Goal: Information Seeking & Learning: Learn about a topic

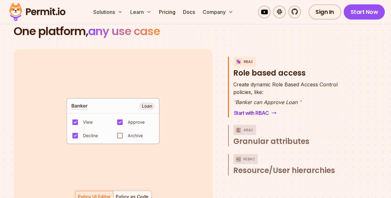
scroll to position [986, 0]
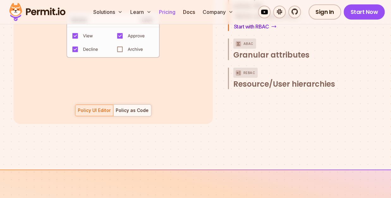
click at [167, 9] on link "Pricing" at bounding box center [166, 12] width 21 height 13
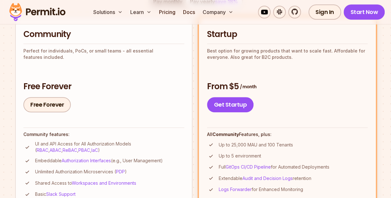
scroll to position [177, 0]
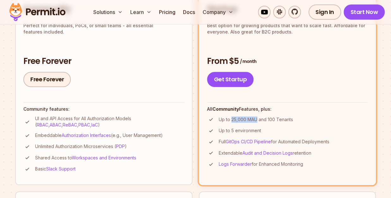
drag, startPoint x: 231, startPoint y: 119, endPoint x: 256, endPoint y: 119, distance: 24.3
click at [256, 119] on p "Up to 25,000 MAU and 100 Tenants" at bounding box center [256, 119] width 74 height 6
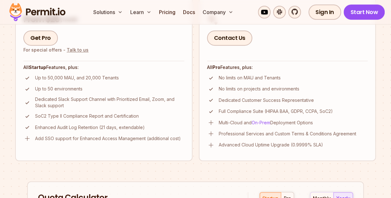
scroll to position [443, 0]
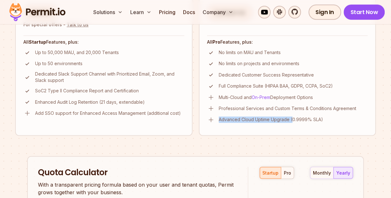
drag, startPoint x: 218, startPoint y: 118, endPoint x: 292, endPoint y: 119, distance: 74.6
click at [292, 119] on li "Advanced Cloud Uptime Upgrade (0.9999% SLA)" at bounding box center [287, 120] width 161 height 8
click at [276, 120] on p "Advanced Cloud Uptime Upgrade (0.9999% SLA)" at bounding box center [271, 119] width 104 height 6
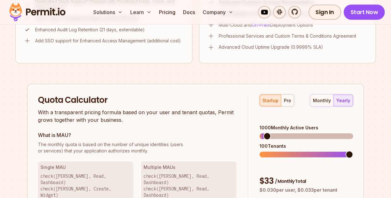
scroll to position [545, 0]
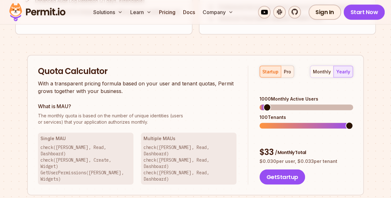
click at [288, 71] on div "pro" at bounding box center [287, 71] width 7 height 6
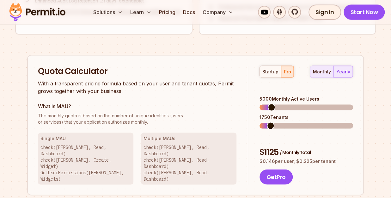
click at [328, 71] on div "monthly" at bounding box center [322, 71] width 18 height 6
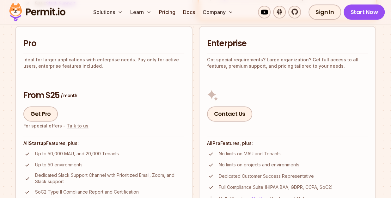
scroll to position [519, 0]
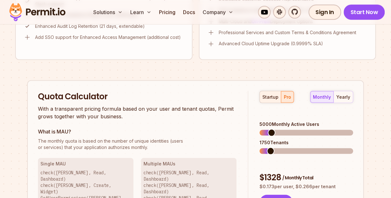
click at [273, 99] on div "startup" at bounding box center [270, 97] width 16 height 6
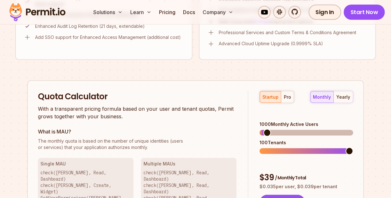
click at [328, 96] on div "monthly yearly" at bounding box center [331, 97] width 43 height 12
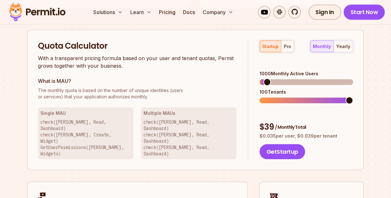
scroll to position [545, 0]
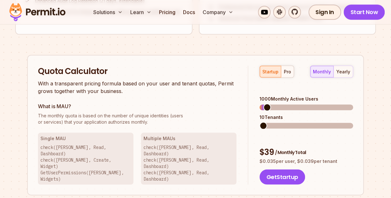
click at [259, 122] on span at bounding box center [263, 126] width 8 height 8
click at [260, 103] on span at bounding box center [264, 107] width 8 height 8
click at [259, 103] on span at bounding box center [263, 107] width 8 height 8
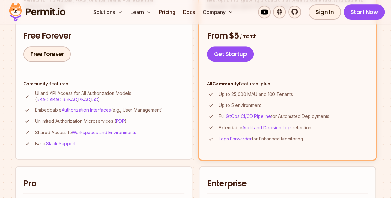
scroll to position [191, 0]
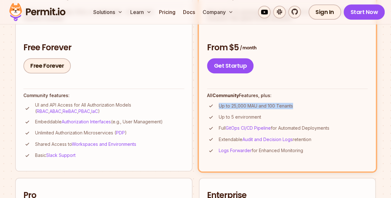
drag, startPoint x: 218, startPoint y: 108, endPoint x: 295, endPoint y: 108, distance: 77.1
click at [295, 108] on li "Up to 25,000 MAU and 100 Tenants" at bounding box center [287, 106] width 161 height 8
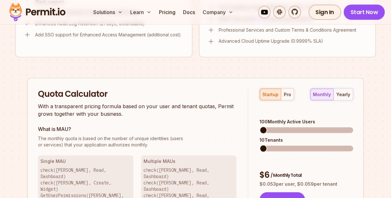
scroll to position [519, 0]
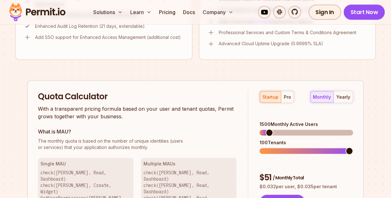
click at [266, 129] on span at bounding box center [269, 133] width 8 height 8
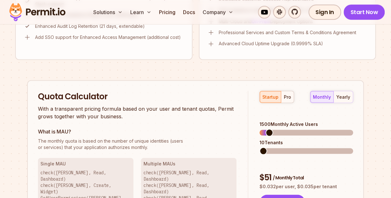
click at [259, 147] on span at bounding box center [263, 151] width 8 height 8
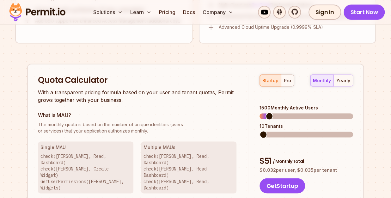
scroll to position [545, 0]
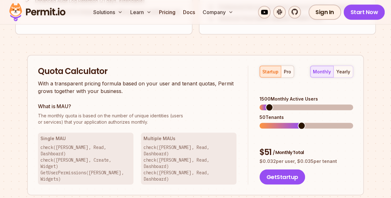
click at [298, 122] on span at bounding box center [302, 126] width 8 height 8
click at [260, 103] on span at bounding box center [264, 107] width 8 height 8
click at [353, 122] on span at bounding box center [349, 126] width 8 height 8
click at [266, 103] on span at bounding box center [269, 107] width 8 height 8
click at [259, 122] on span at bounding box center [263, 126] width 8 height 8
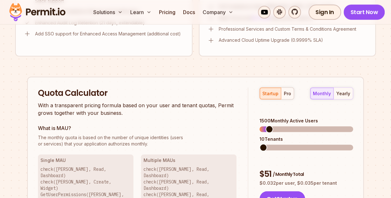
scroll to position [519, 0]
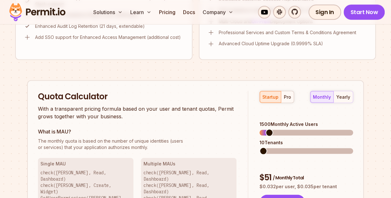
click at [269, 148] on span at bounding box center [306, 151] width 94 height 6
click at [296, 148] on span at bounding box center [306, 151] width 94 height 6
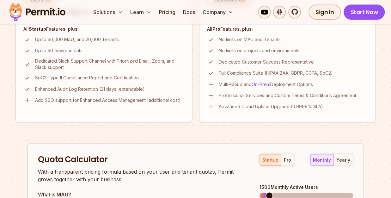
scroll to position [903, 0]
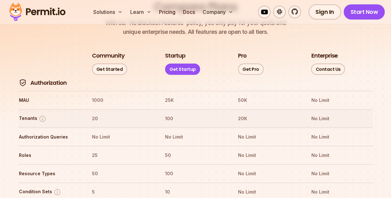
click at [40, 115] on img at bounding box center [43, 119] width 8 height 8
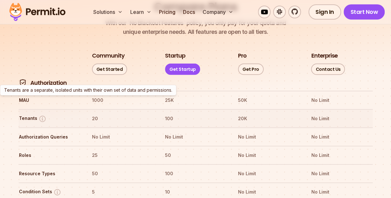
click at [40, 115] on img at bounding box center [43, 119] width 8 height 8
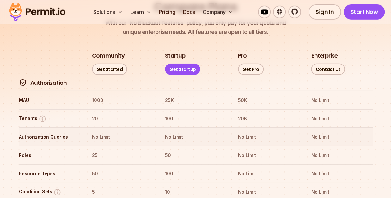
click at [70, 132] on th "Authorization Queries" at bounding box center [50, 137] width 62 height 10
click at [75, 95] on th "MAU" at bounding box center [50, 100] width 62 height 10
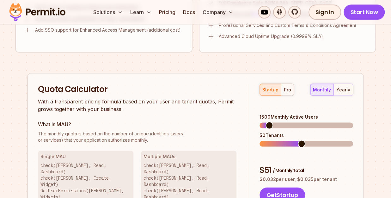
scroll to position [549, 0]
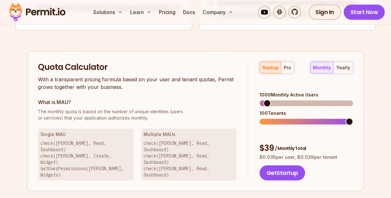
click at [264, 99] on span at bounding box center [267, 103] width 8 height 8
click at [265, 99] on span at bounding box center [269, 103] width 8 height 8
click at [263, 99] on span at bounding box center [266, 103] width 8 height 8
click at [353, 118] on span at bounding box center [349, 122] width 8 height 8
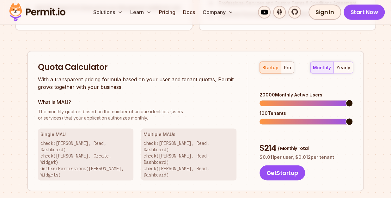
click at [353, 99] on span at bounding box center [349, 103] width 8 height 8
